Goal: Navigation & Orientation: Find specific page/section

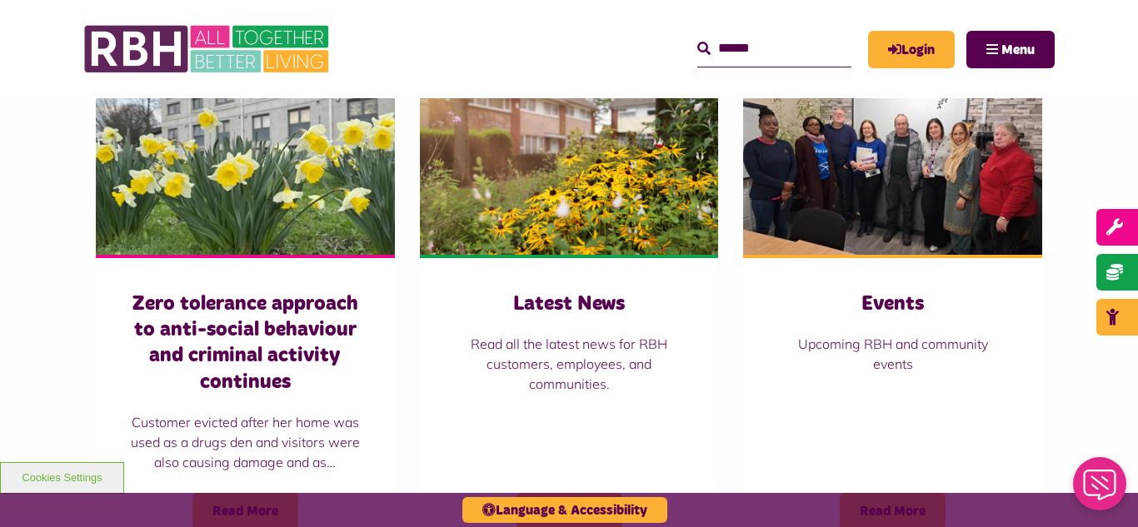
scroll to position [1233, 0]
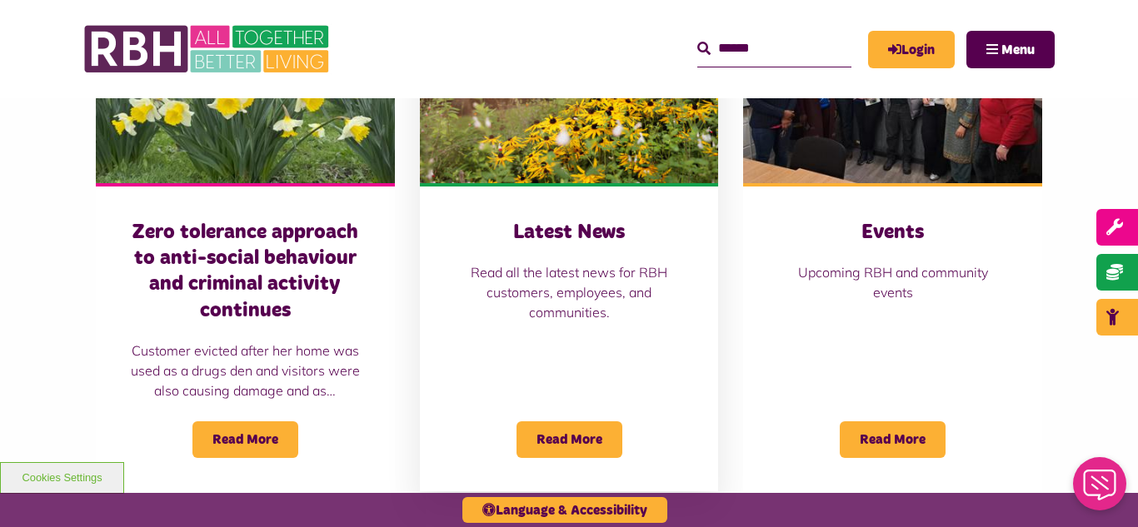
click at [576, 123] on img at bounding box center [569, 90] width 299 height 187
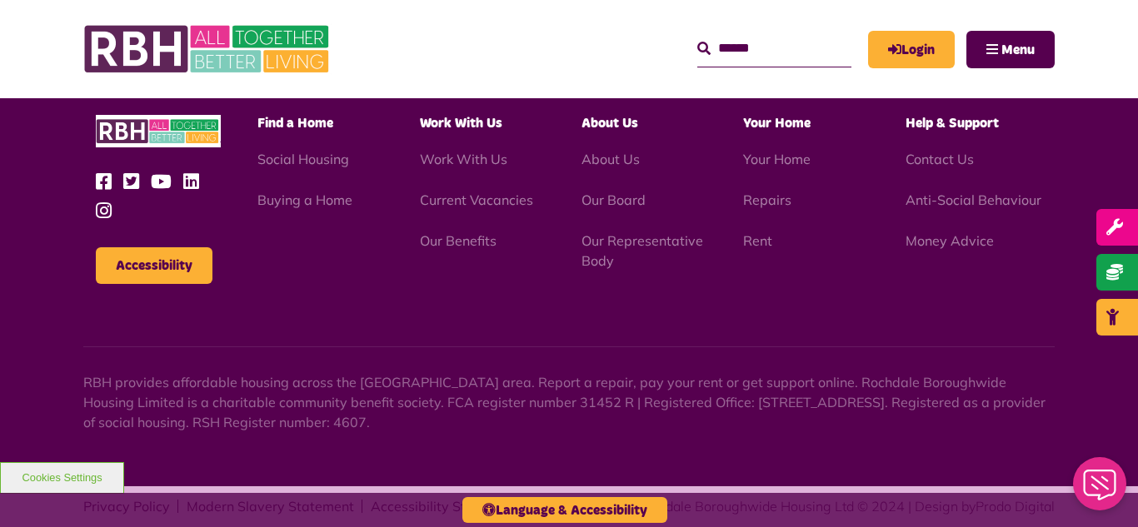
scroll to position [1813, 0]
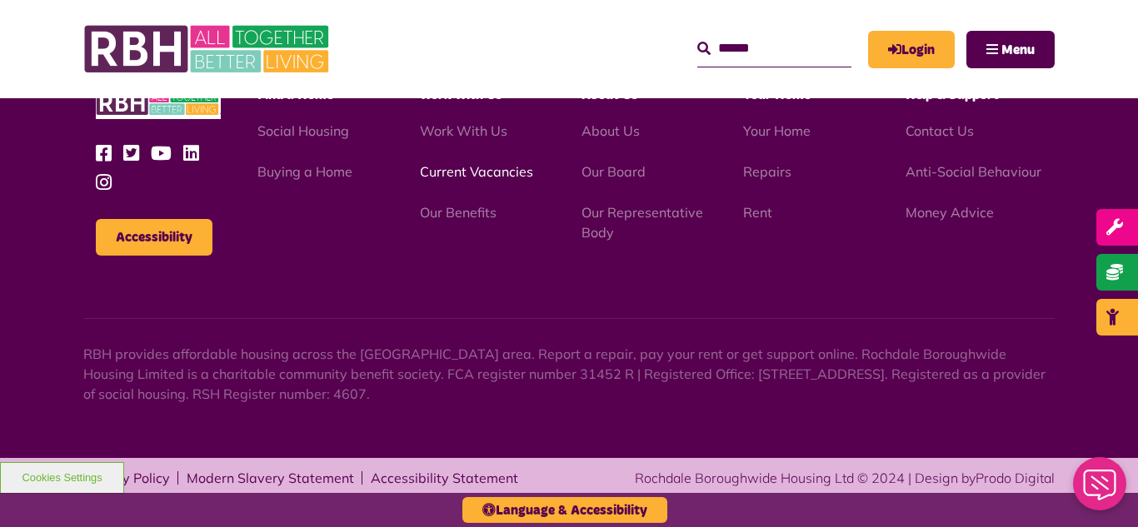
click at [451, 173] on link "Current Vacancies" at bounding box center [476, 171] width 113 height 17
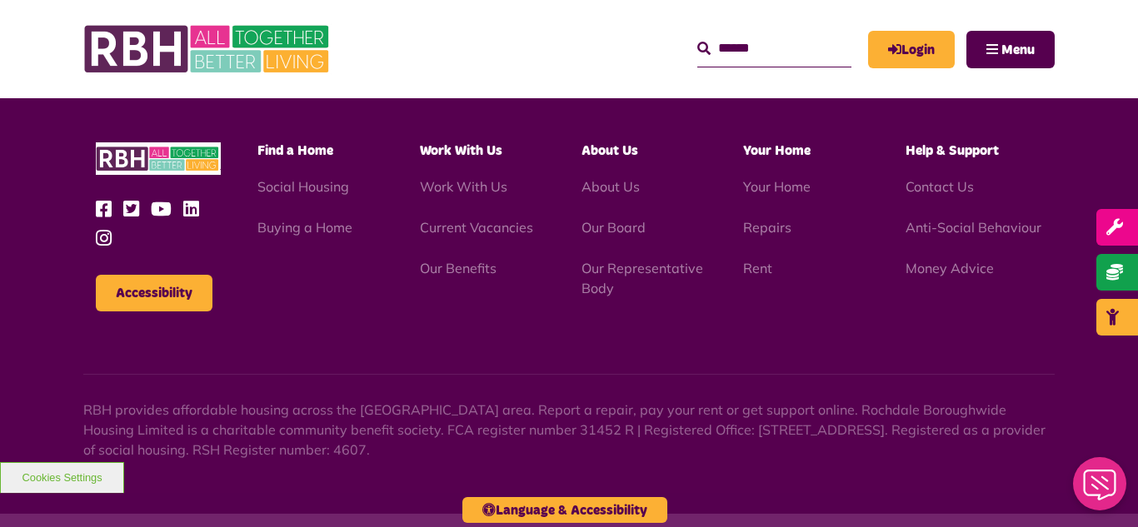
scroll to position [2410, 0]
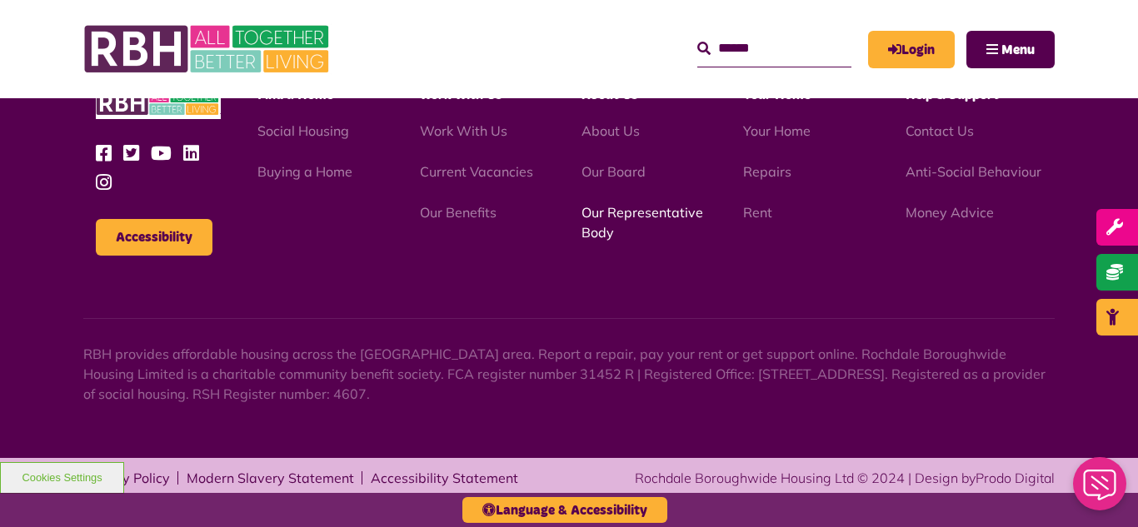
click at [623, 211] on link "Our Representative Body" at bounding box center [642, 222] width 122 height 37
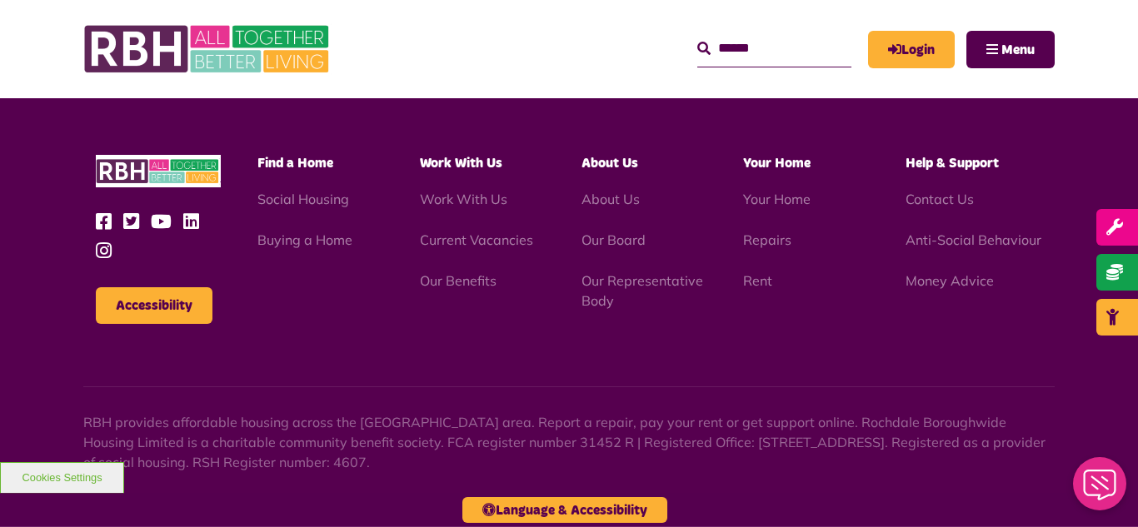
scroll to position [4836, 0]
